Goal: Task Accomplishment & Management: Use online tool/utility

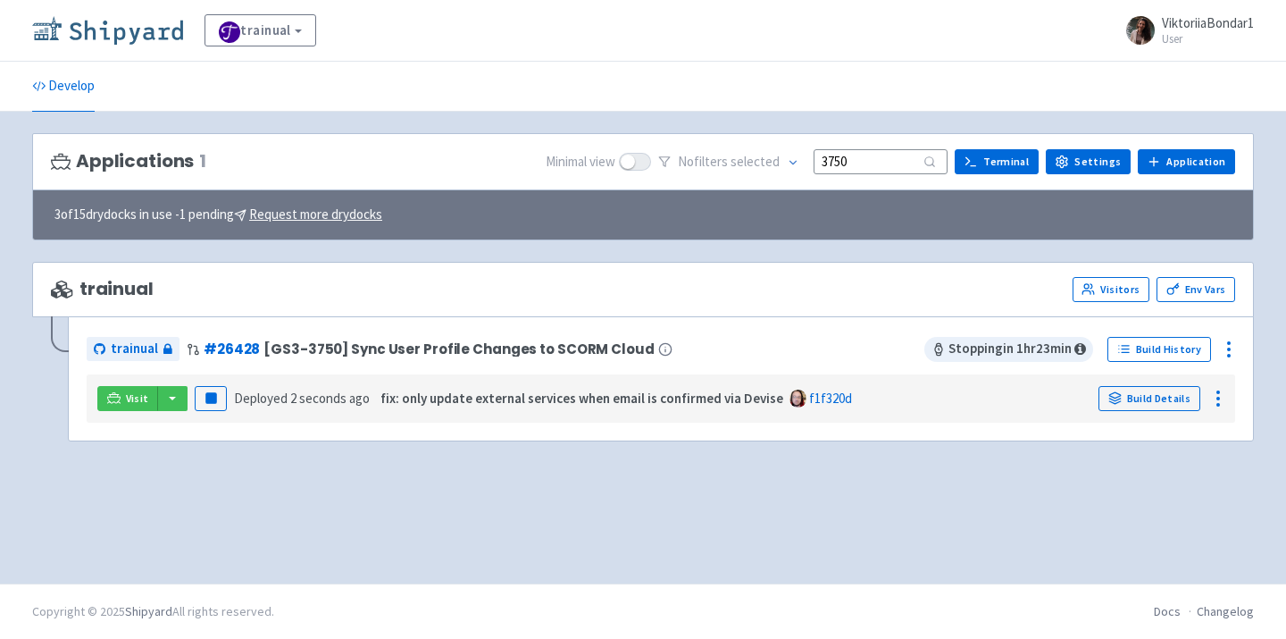
click at [126, 31] on img at bounding box center [107, 30] width 151 height 29
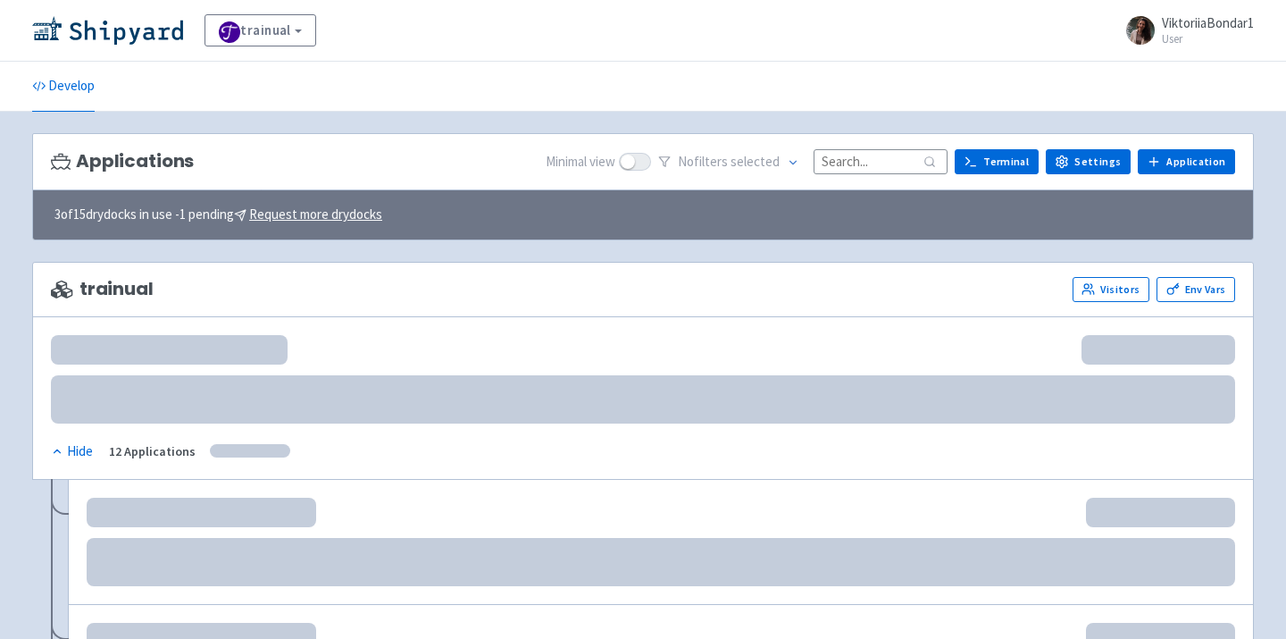
click at [868, 160] on input at bounding box center [881, 161] width 134 height 24
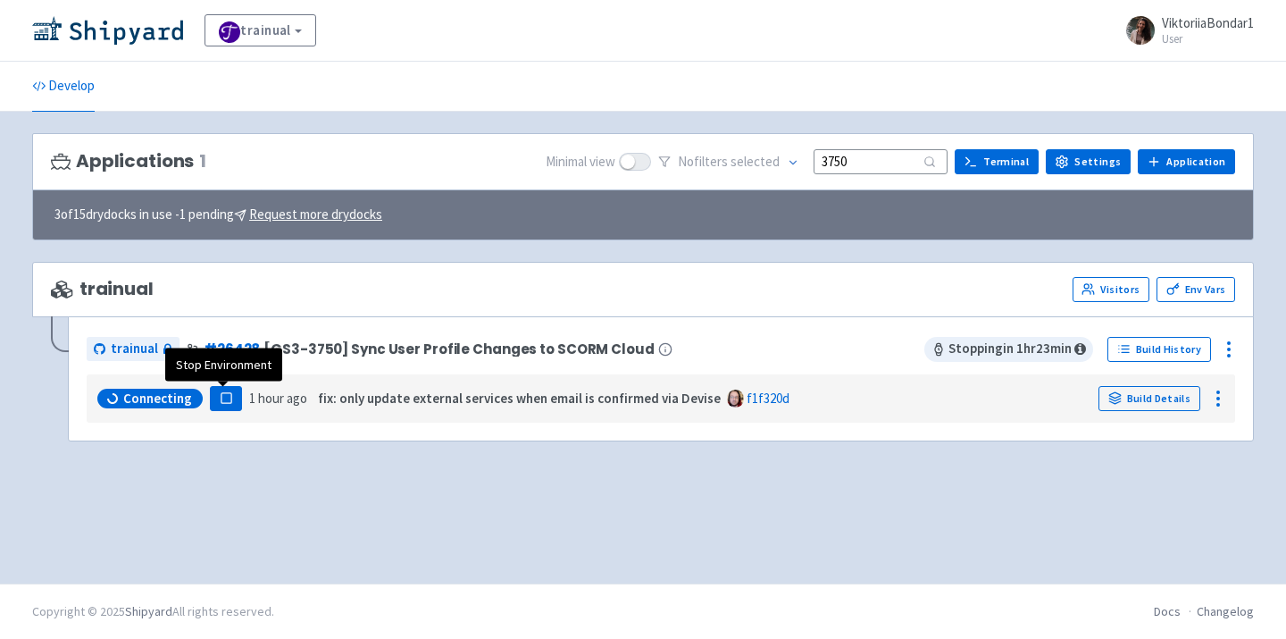
type input "3750"
click at [232, 399] on button "Pause" at bounding box center [226, 398] width 32 height 25
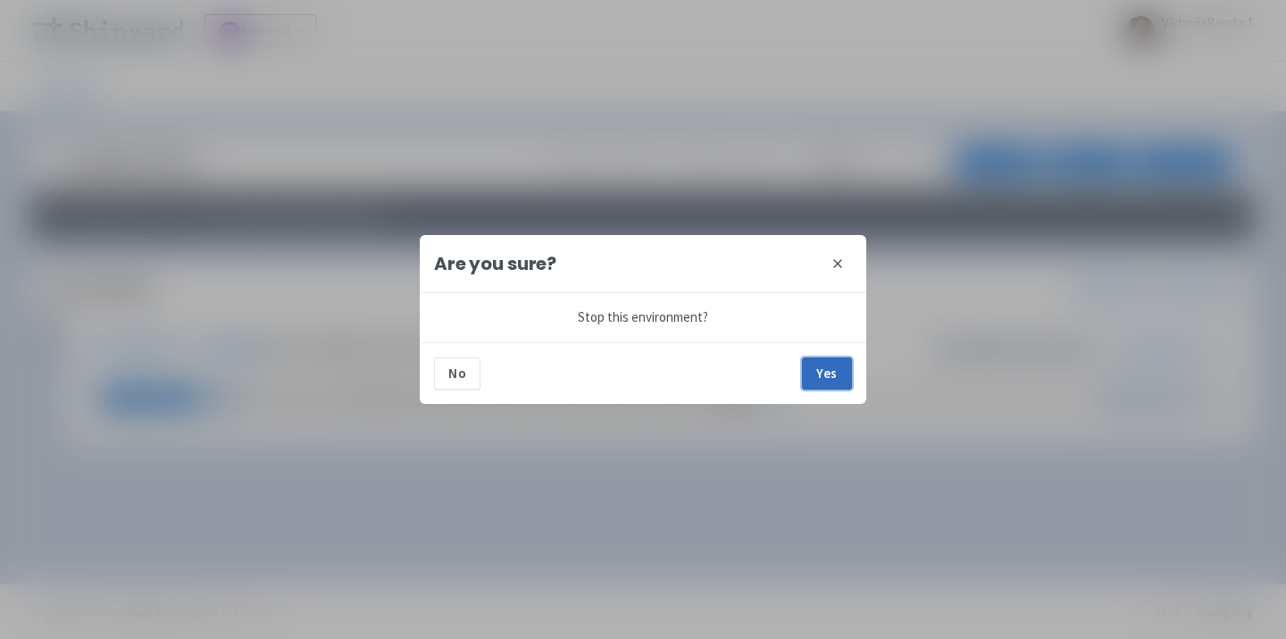
click at [830, 389] on button "Yes" at bounding box center [827, 373] width 50 height 32
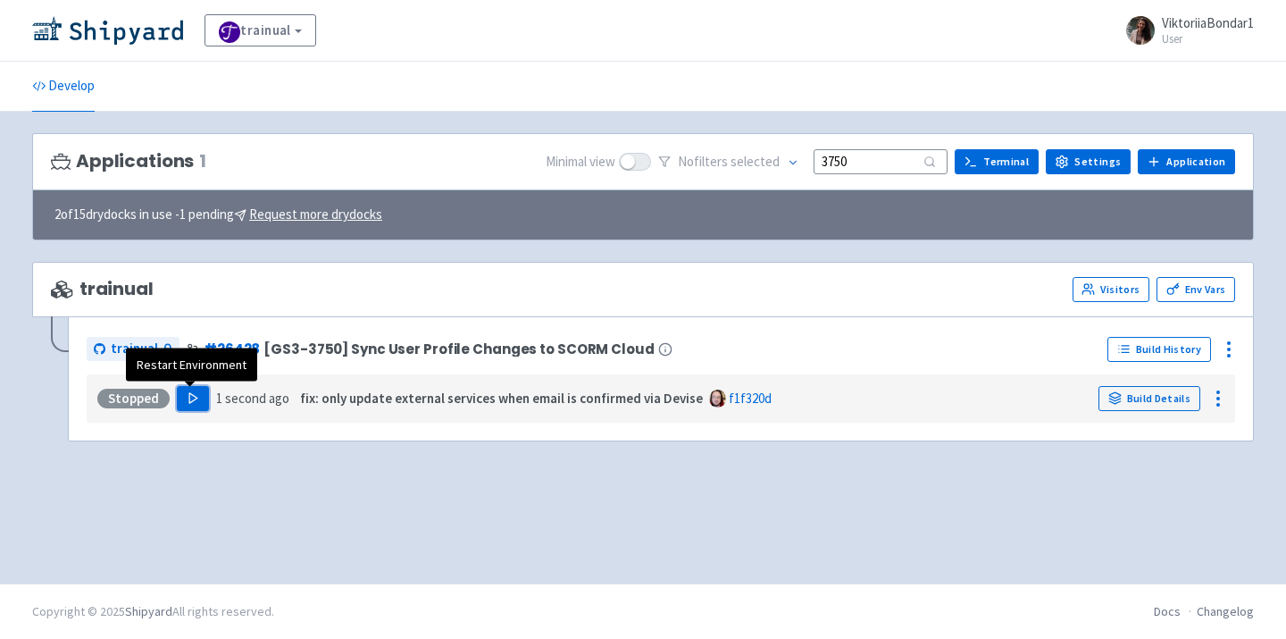
click at [194, 399] on icon "button" at bounding box center [193, 397] width 13 height 13
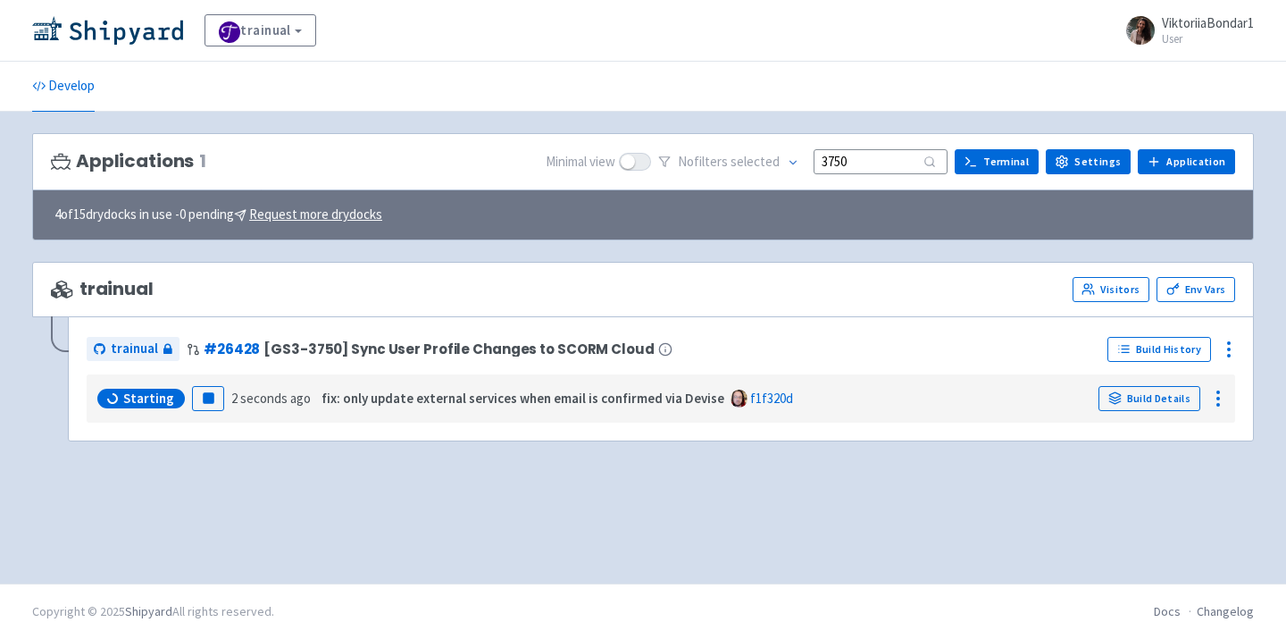
click at [501, 501] on div "Applications 1 Minimal view No filter s selected 3750 Terminal Settings Applica…" at bounding box center [643, 347] width 1222 height 429
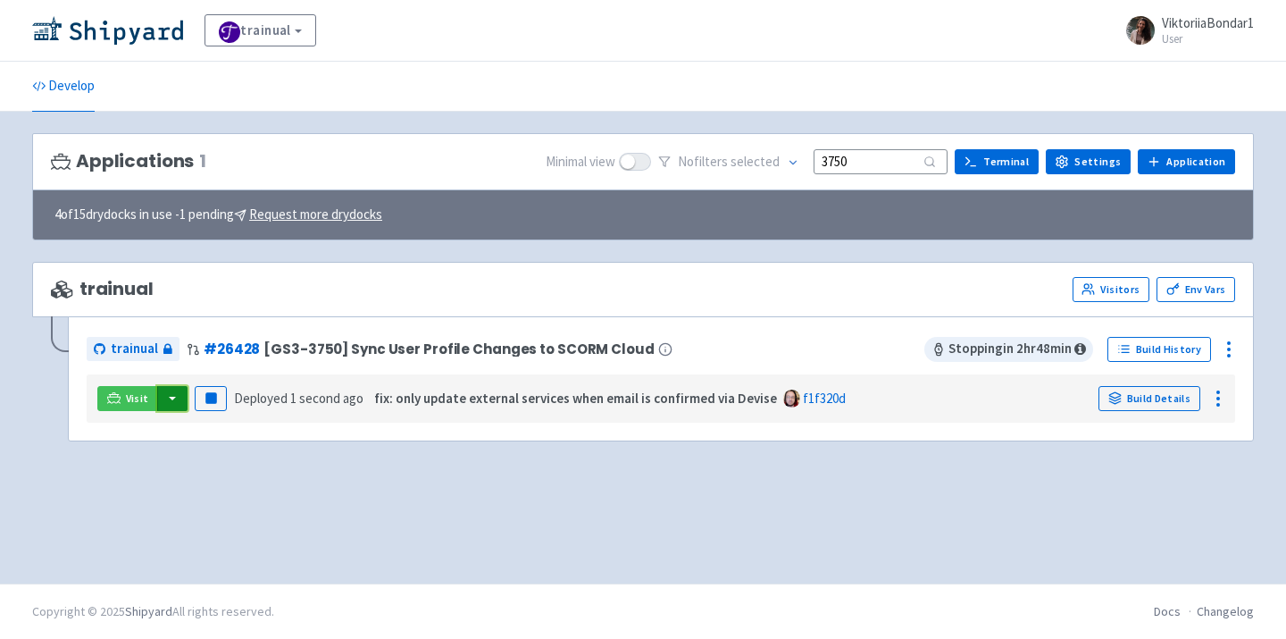
click at [169, 401] on button "button" at bounding box center [172, 398] width 30 height 25
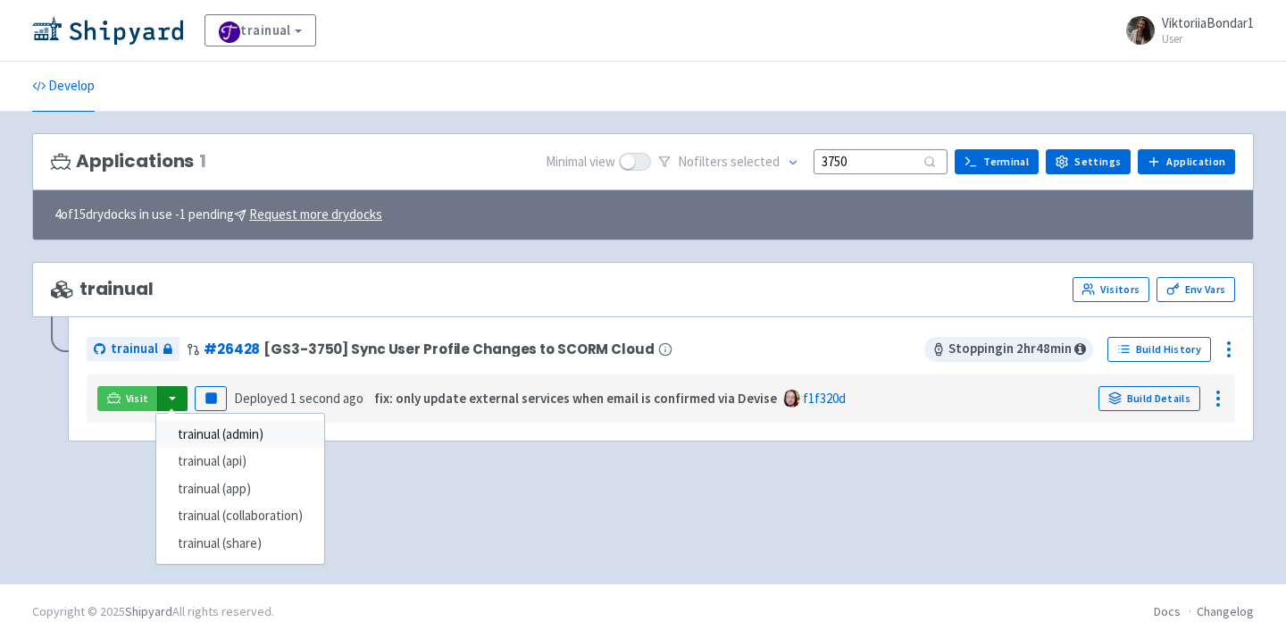
click at [216, 432] on link "trainual (admin)" at bounding box center [240, 435] width 168 height 28
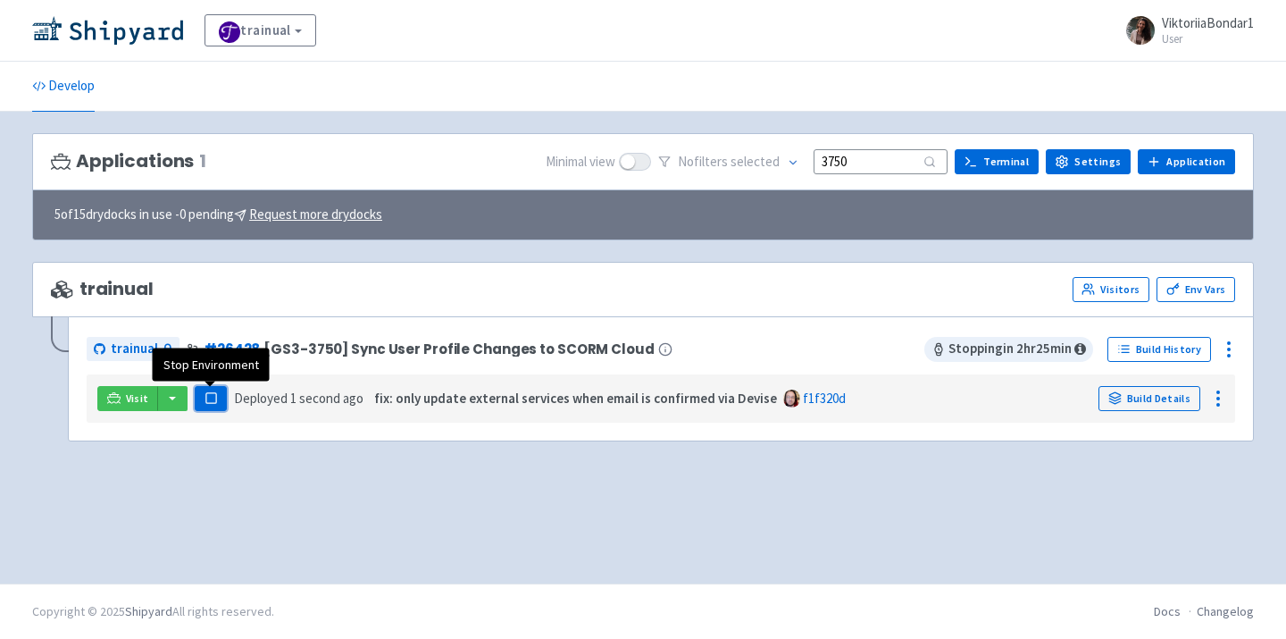
click at [210, 405] on icon "button" at bounding box center [211, 397] width 13 height 13
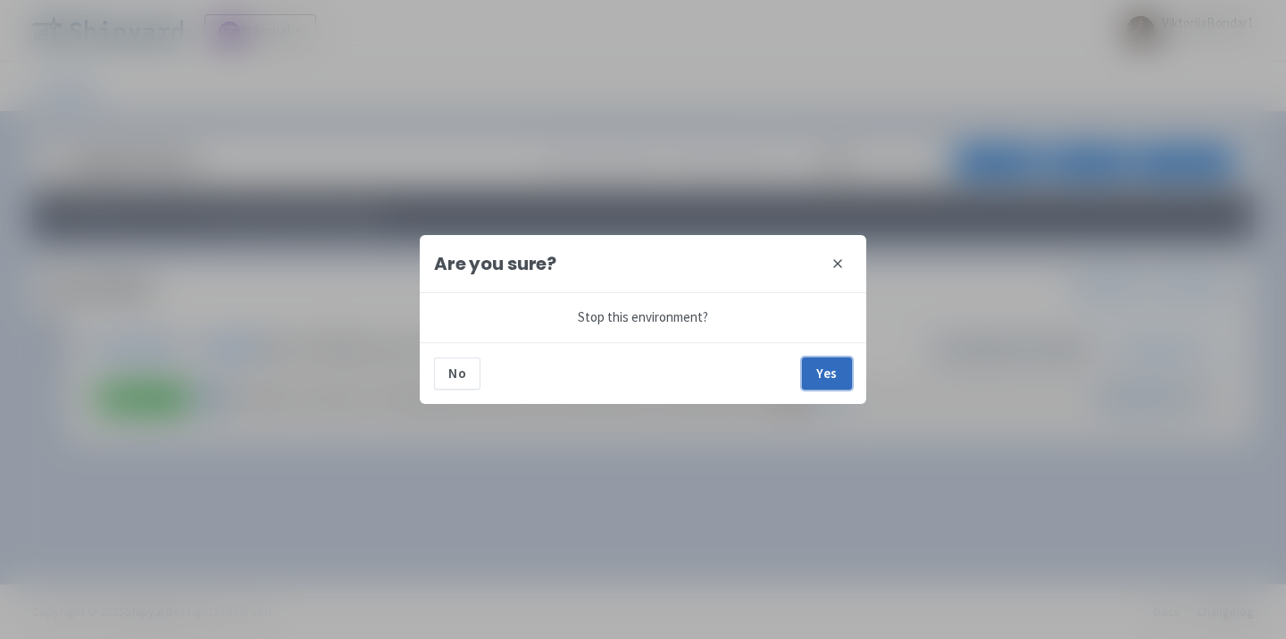
click at [824, 371] on button "Yes" at bounding box center [827, 373] width 50 height 32
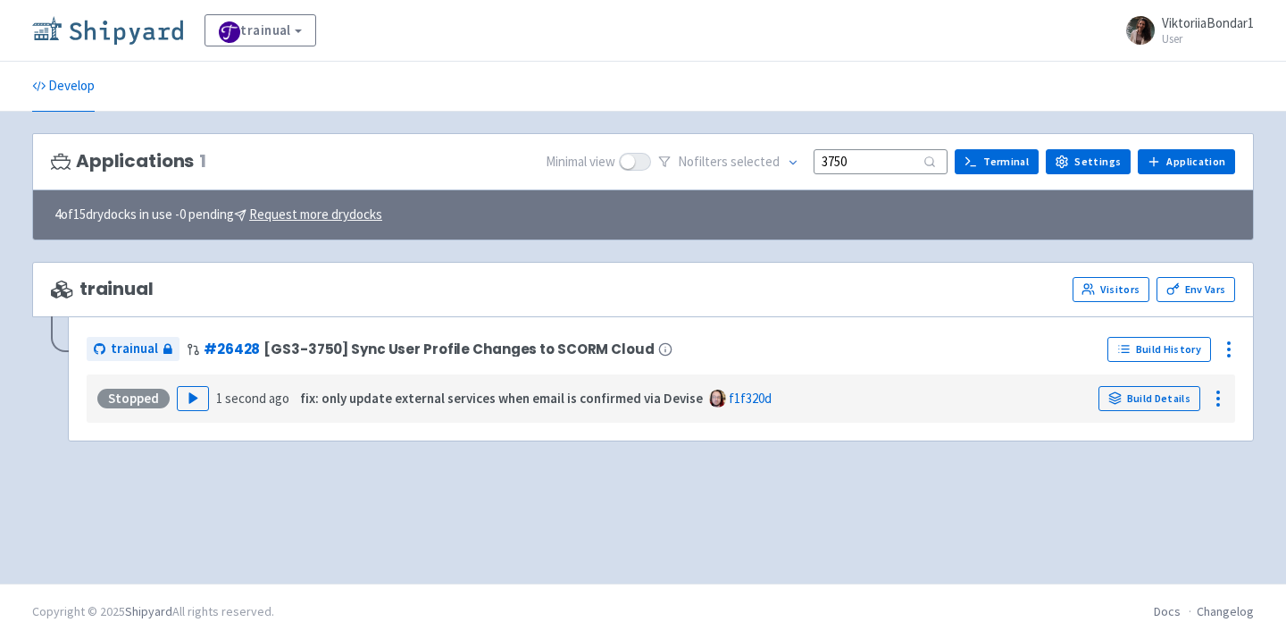
click at [81, 36] on img at bounding box center [107, 30] width 151 height 29
